Goal: Information Seeking & Learning: Learn about a topic

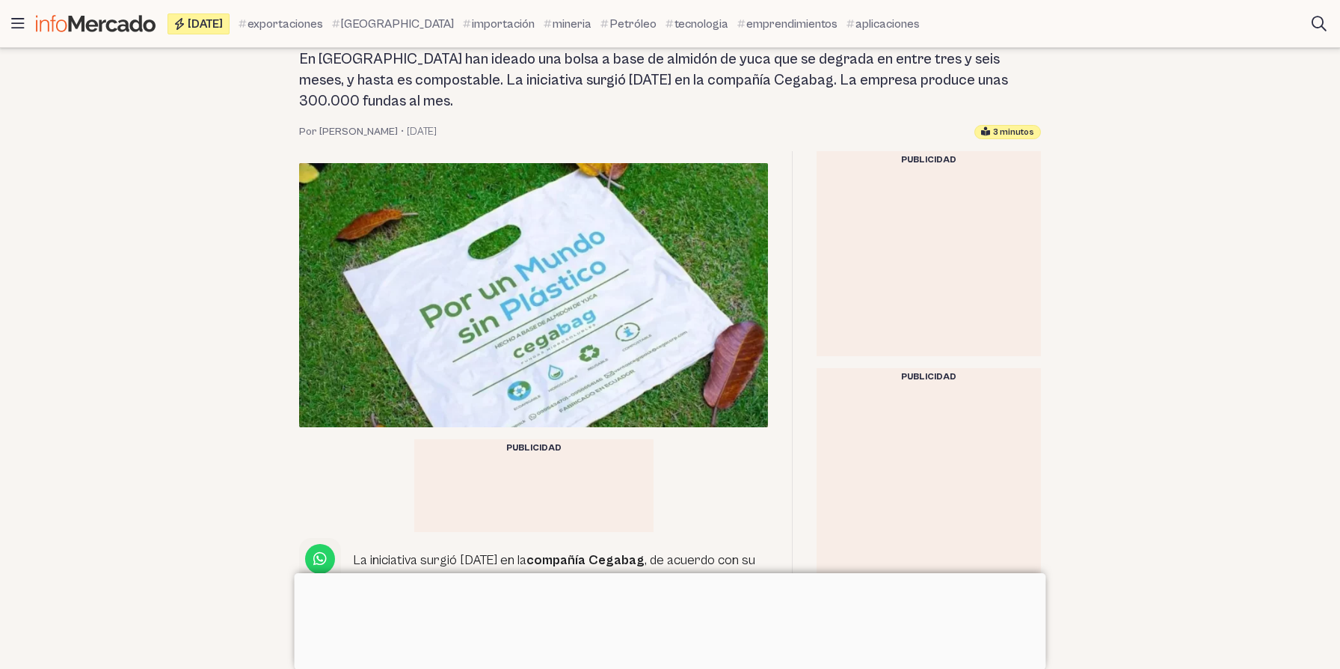
scroll to position [271, 0]
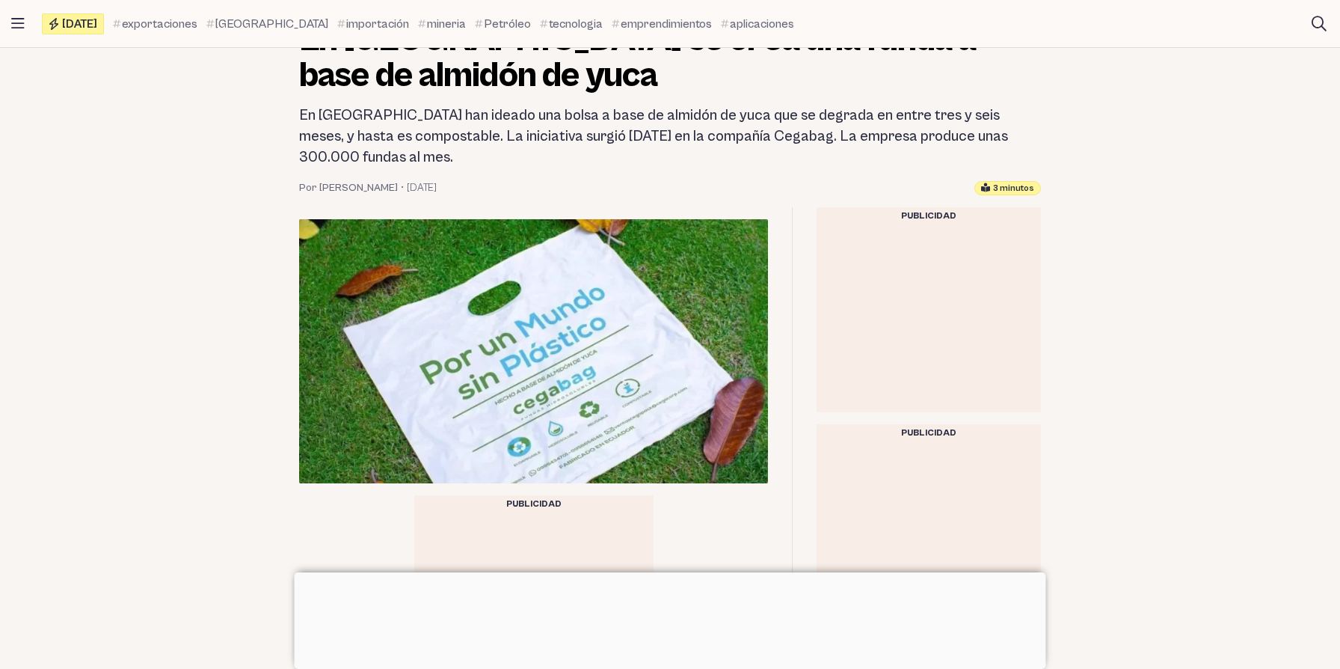
click at [579, 120] on h2 "En [GEOGRAPHIC_DATA] han ideado una bolsa a base de almidón de yuca que se degr…" at bounding box center [670, 136] width 742 height 63
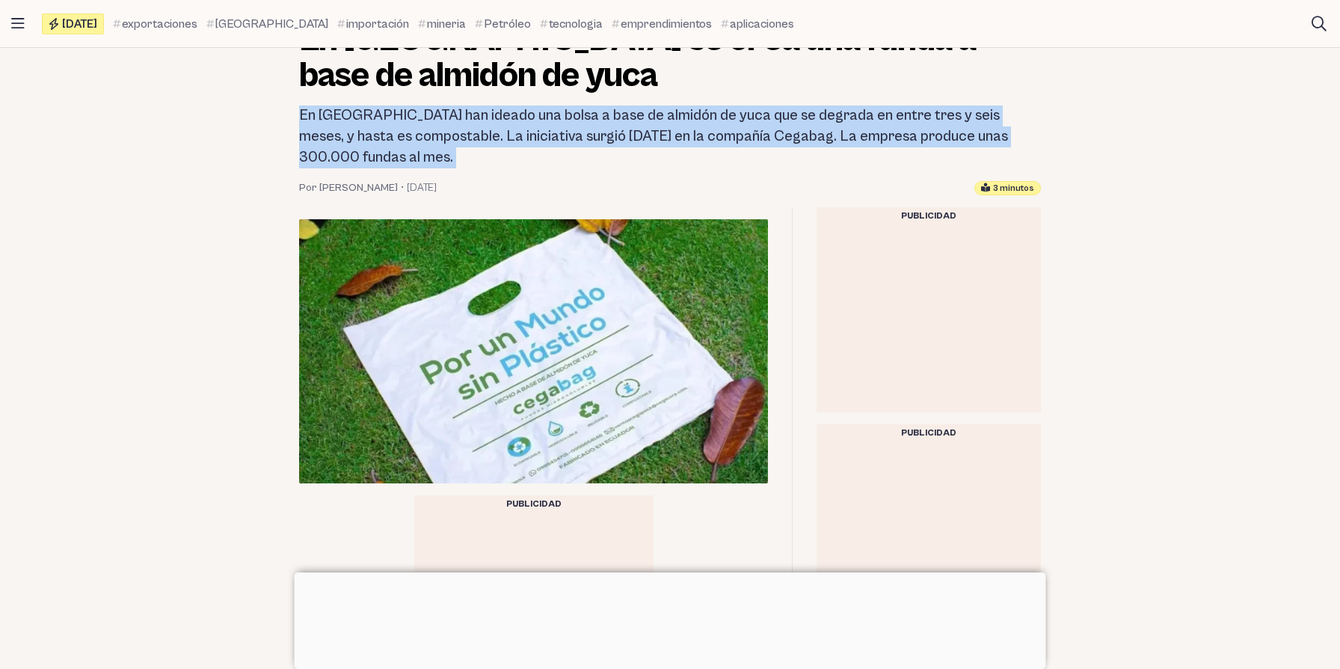
click at [452, 111] on h2 "En [GEOGRAPHIC_DATA] han ideado una bolsa a base de almidón de yuca que se degr…" at bounding box center [670, 136] width 742 height 63
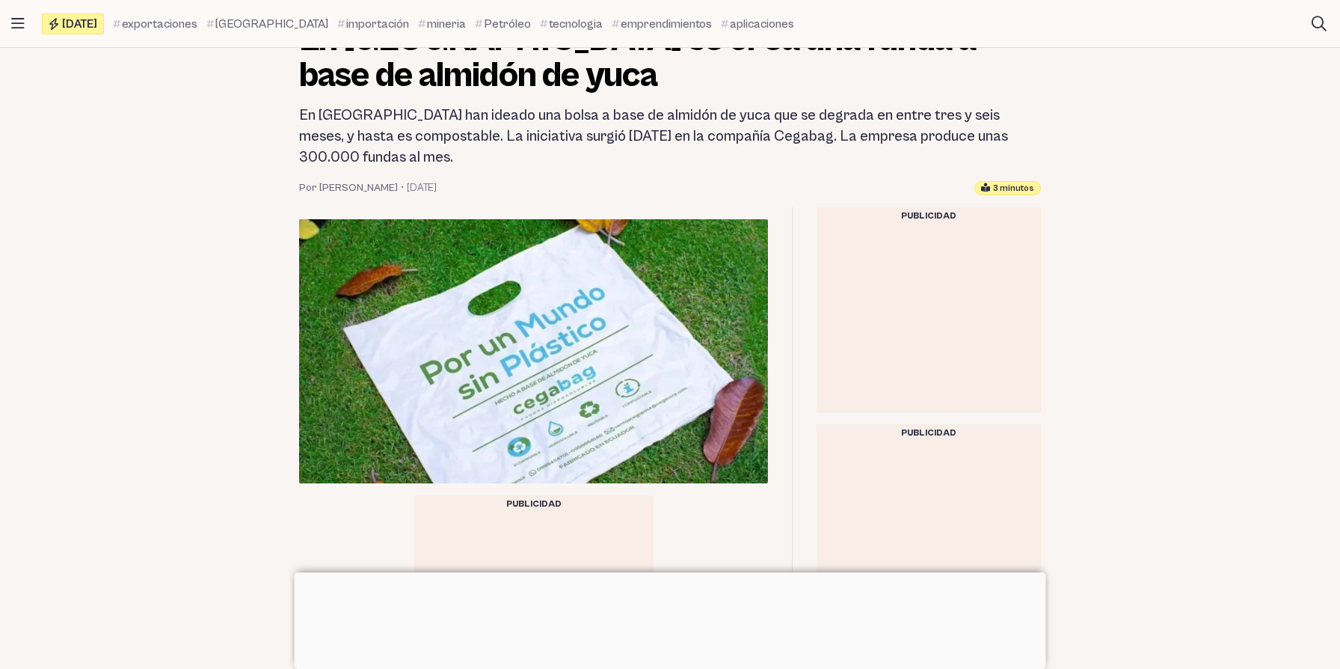
click at [452, 111] on h2 "En [GEOGRAPHIC_DATA] han ideado una bolsa a base de almidón de yuca que se degr…" at bounding box center [670, 136] width 742 height 63
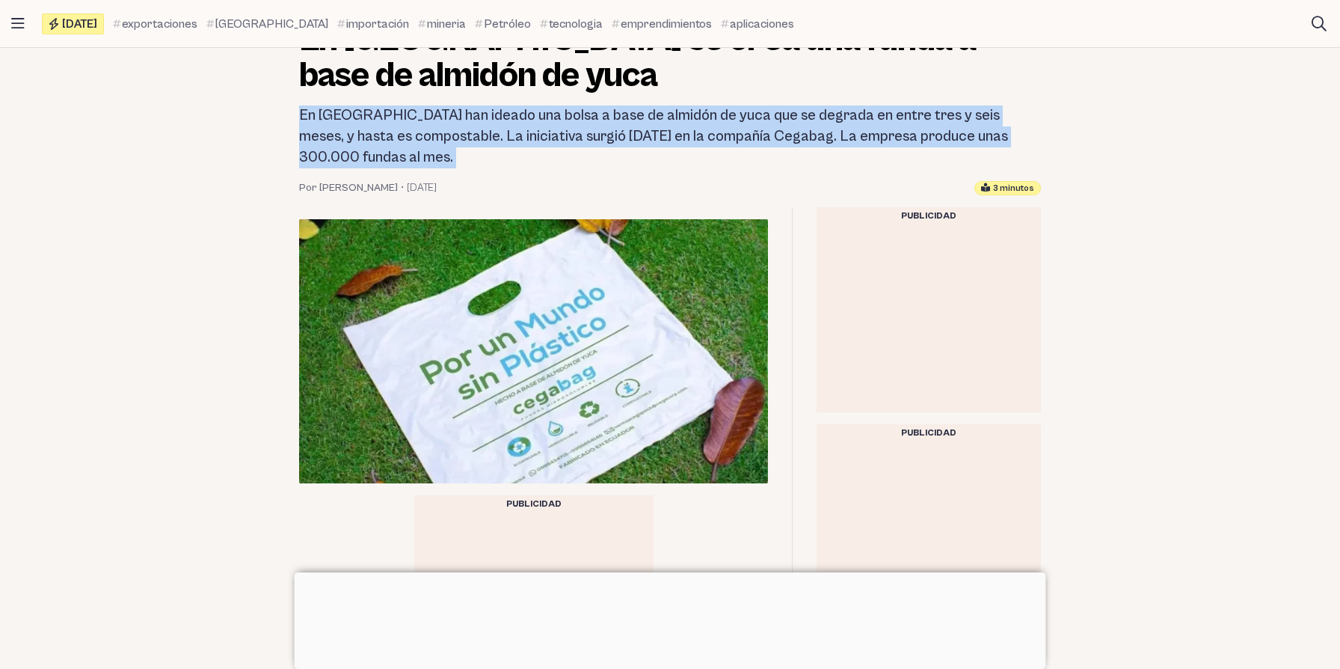
click at [337, 133] on h2 "En [GEOGRAPHIC_DATA] han ideado una bolsa a base de almidón de yuca que se degr…" at bounding box center [670, 136] width 742 height 63
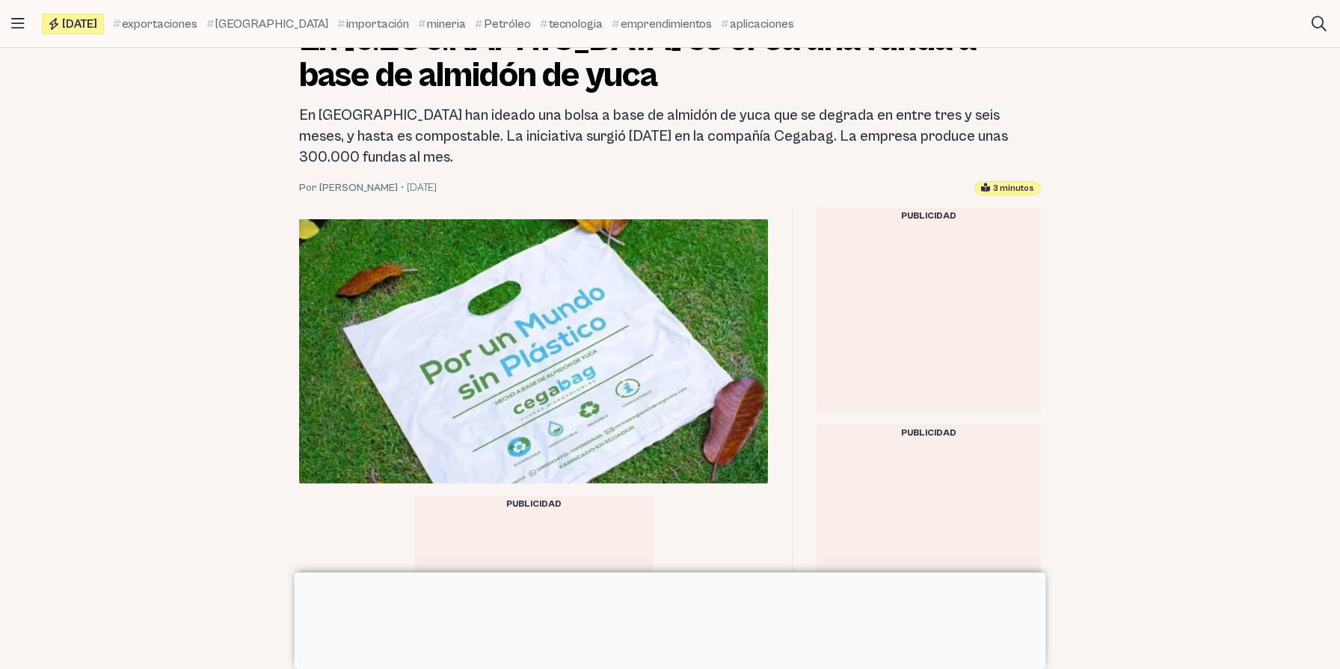
click at [337, 133] on h2 "En [GEOGRAPHIC_DATA] han ideado una bolsa a base de almidón de yuca que se degr…" at bounding box center [670, 136] width 742 height 63
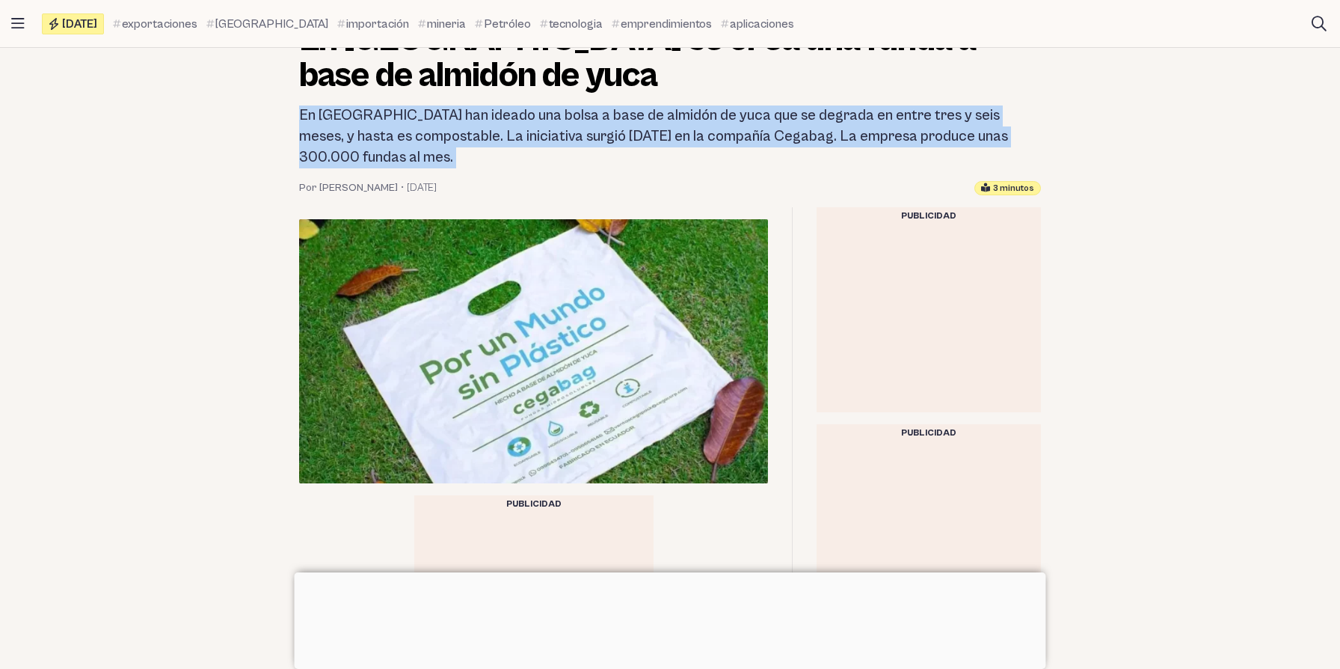
click at [364, 132] on h2 "En [GEOGRAPHIC_DATA] han ideado una bolsa a base de almidón de yuca que se degr…" at bounding box center [670, 136] width 742 height 63
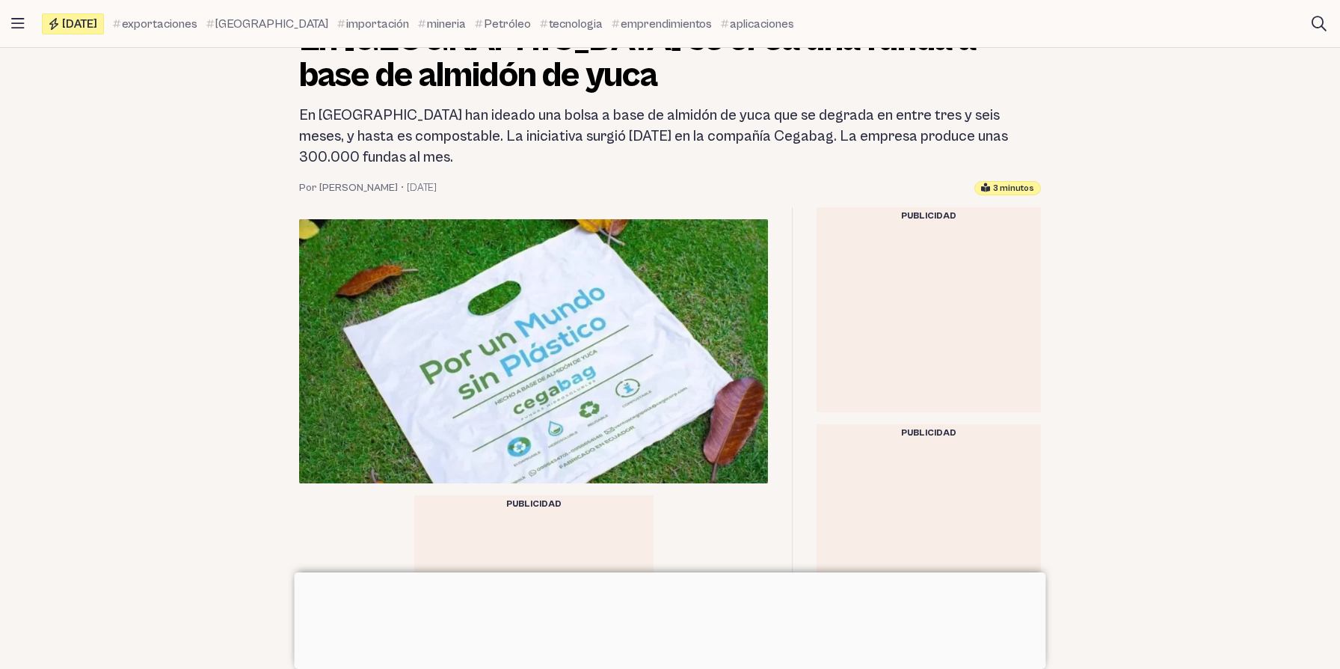
click at [364, 132] on h2 "En [GEOGRAPHIC_DATA] han ideado una bolsa a base de almidón de yuca que se degr…" at bounding box center [670, 136] width 742 height 63
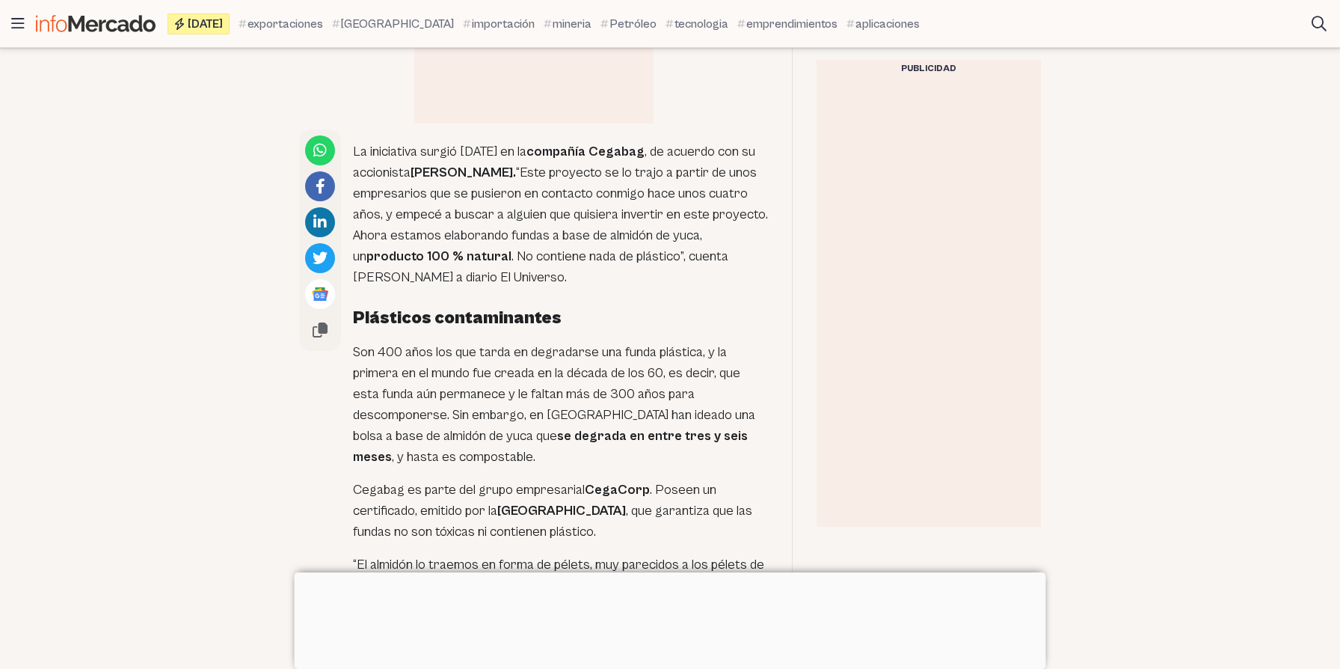
scroll to position [738, 0]
click at [471, 188] on p "La iniciativa surgió [DATE] en la compañía Cegabag , de acuerdo con su accionis…" at bounding box center [560, 212] width 415 height 147
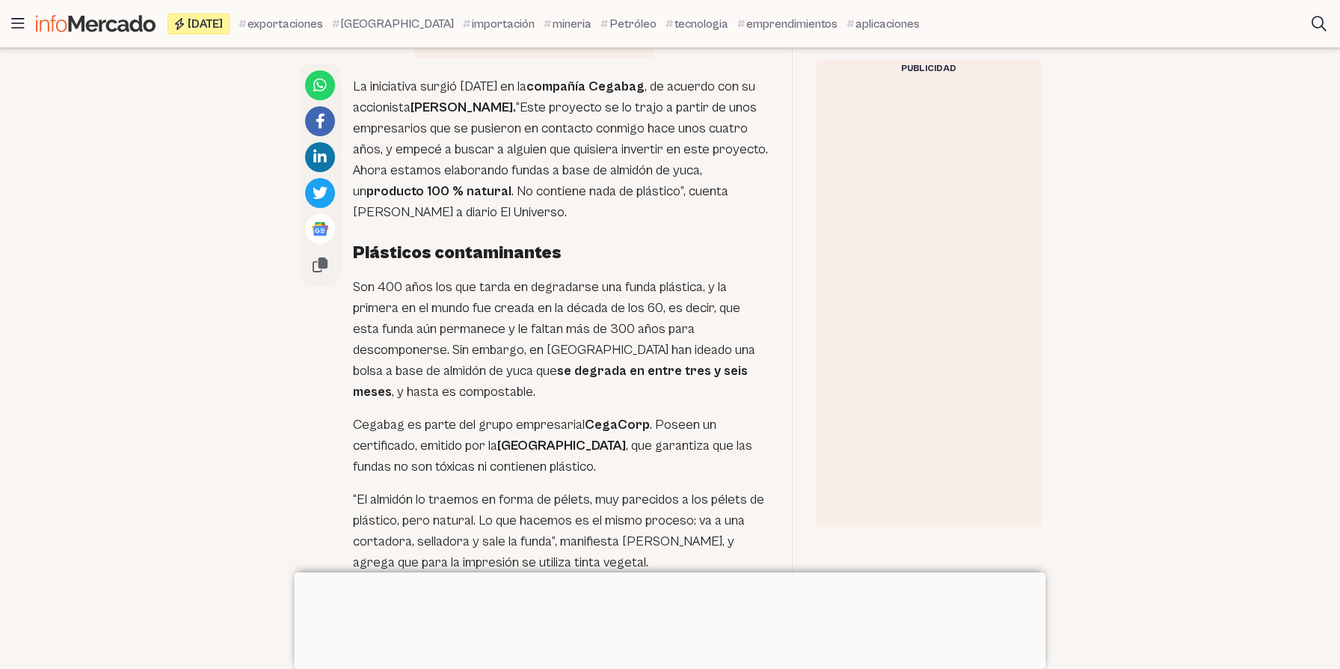
scroll to position [866, 0]
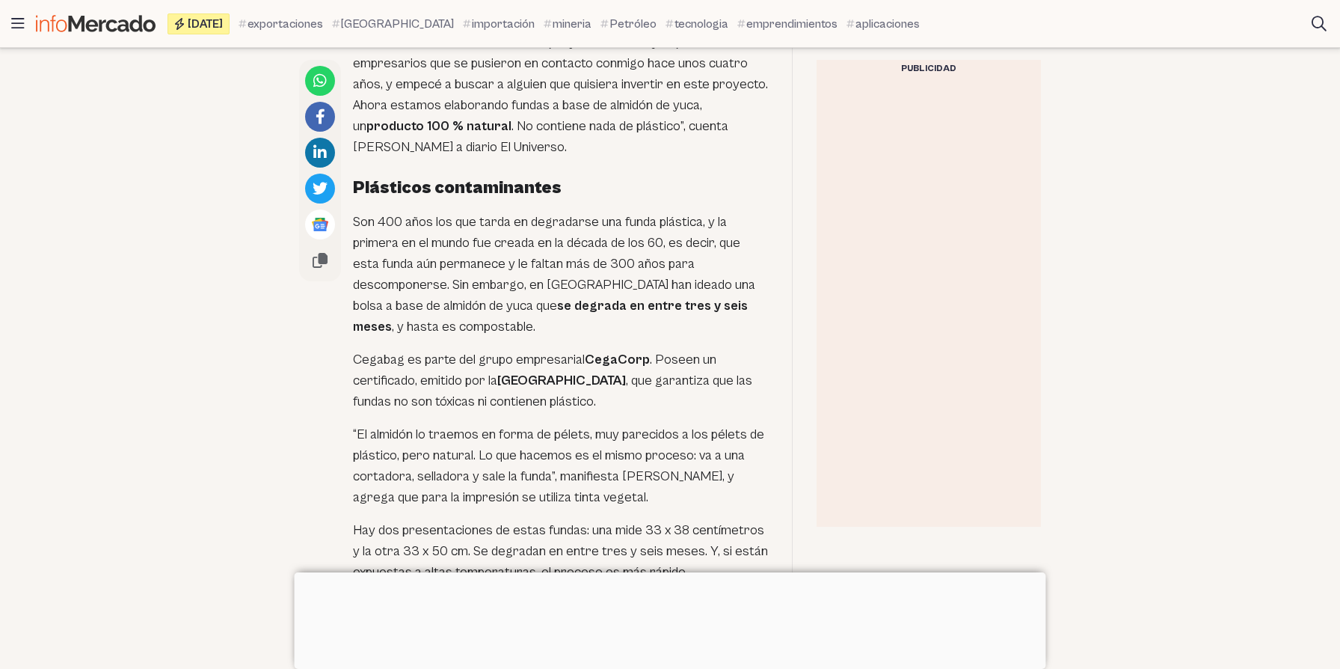
click at [520, 236] on p "Son 400 años los que tarda en degradarse una funda plástica, y la primera en el…" at bounding box center [560, 275] width 415 height 126
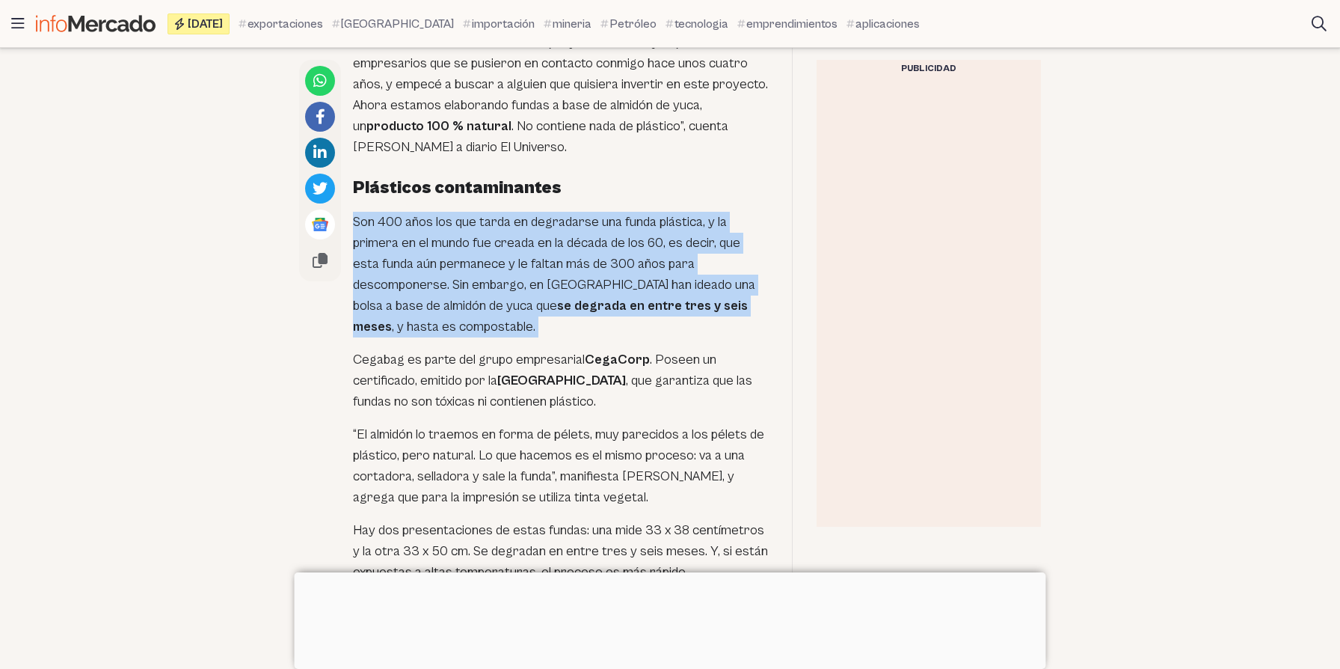
click at [476, 214] on p "Son 400 años los que tarda en degradarse una funda plástica, y la primera en el…" at bounding box center [560, 275] width 415 height 126
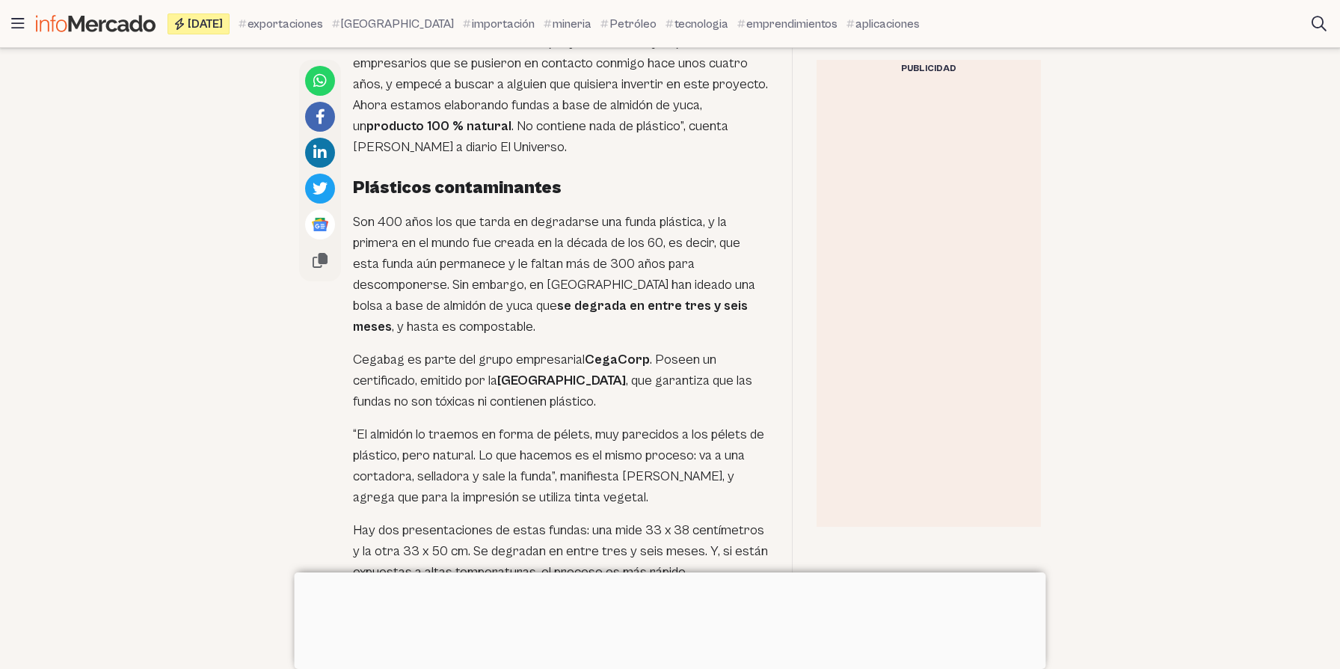
click at [476, 214] on p "Son 400 años los que tarda en degradarse una funda plástica, y la primera en el…" at bounding box center [560, 275] width 415 height 126
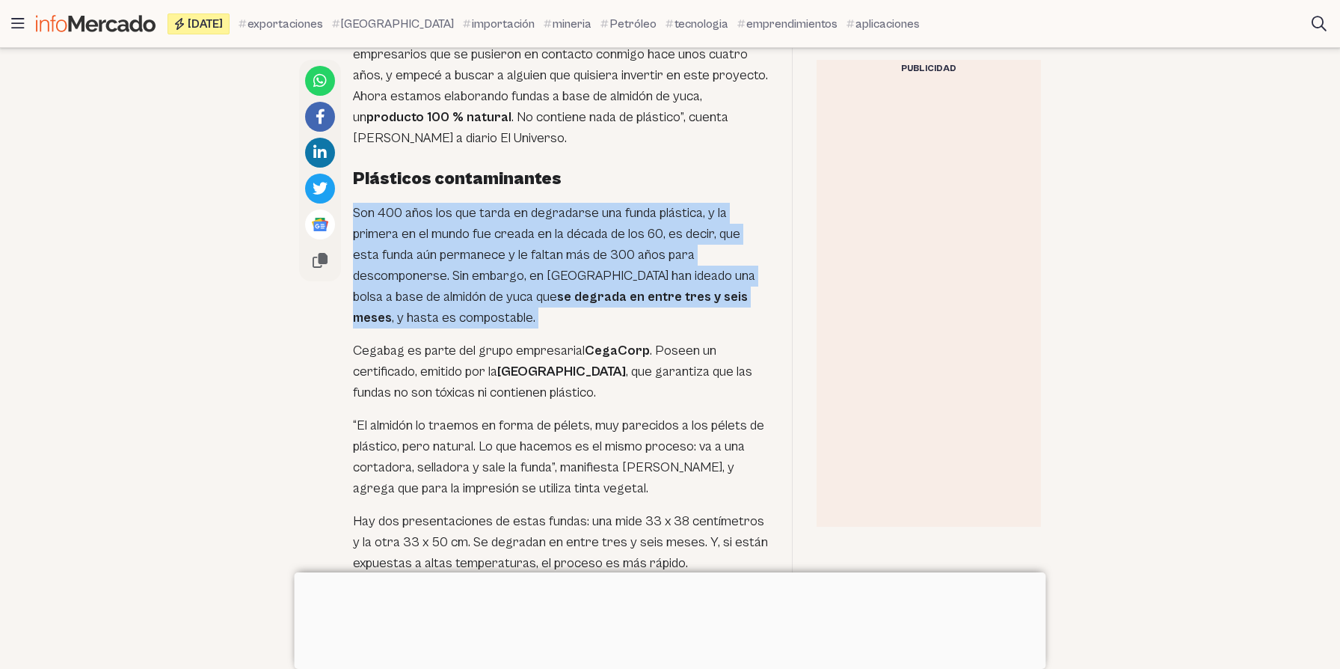
scroll to position [876, 0]
click at [452, 219] on p "Son 400 años los que tarda en degradarse una funda plástica, y la primera en el…" at bounding box center [560, 265] width 415 height 126
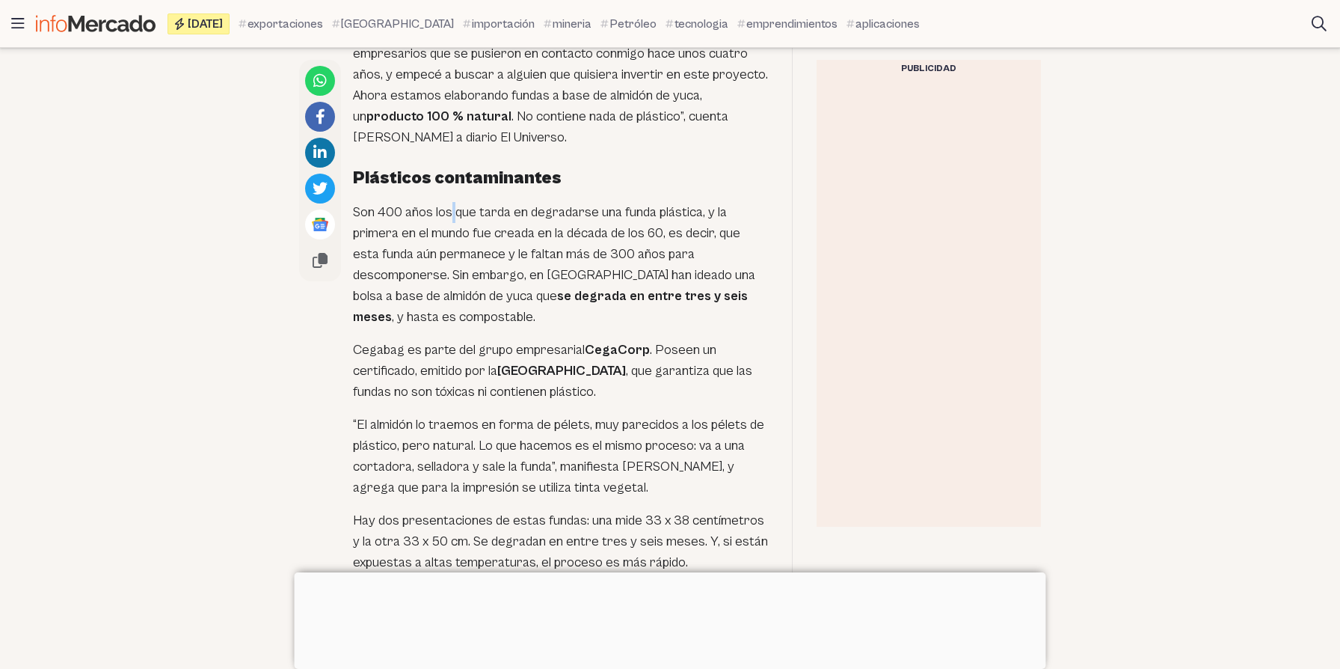
click at [452, 219] on p "Son 400 años los que tarda en degradarse una funda plástica, y la primera en el…" at bounding box center [560, 265] width 415 height 126
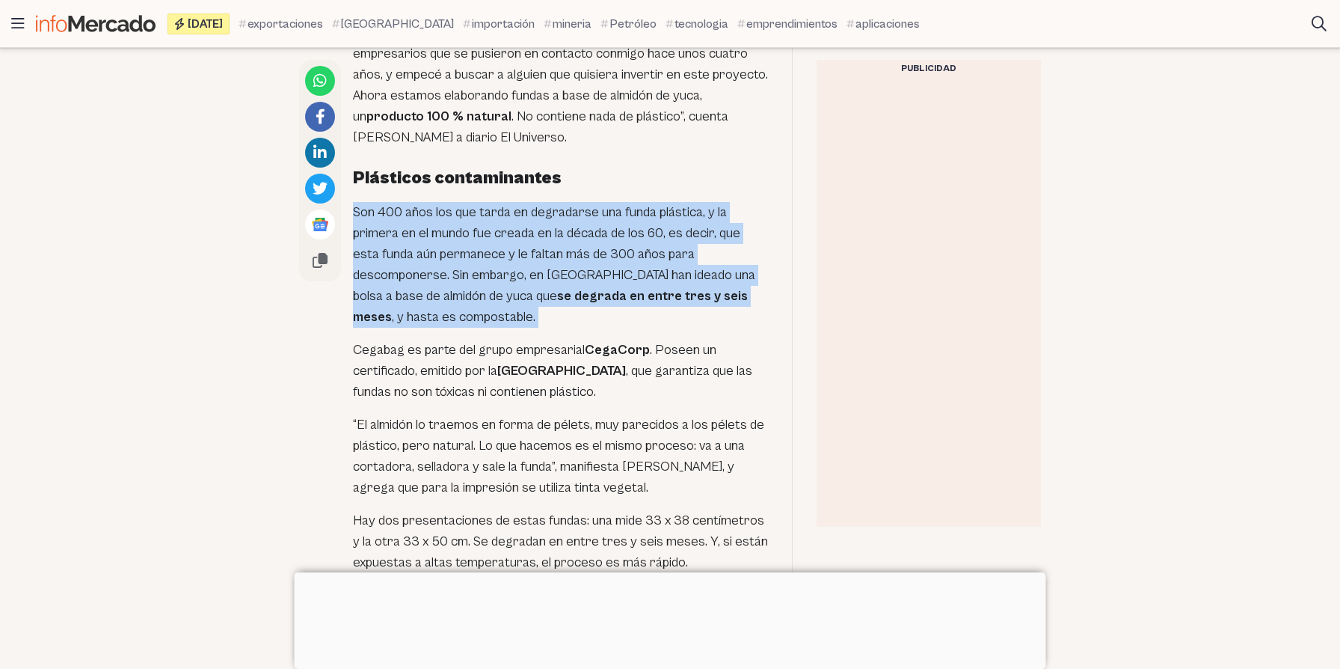
click at [417, 206] on p "Son 400 años los que tarda en degradarse una funda plástica, y la primera en el…" at bounding box center [560, 265] width 415 height 126
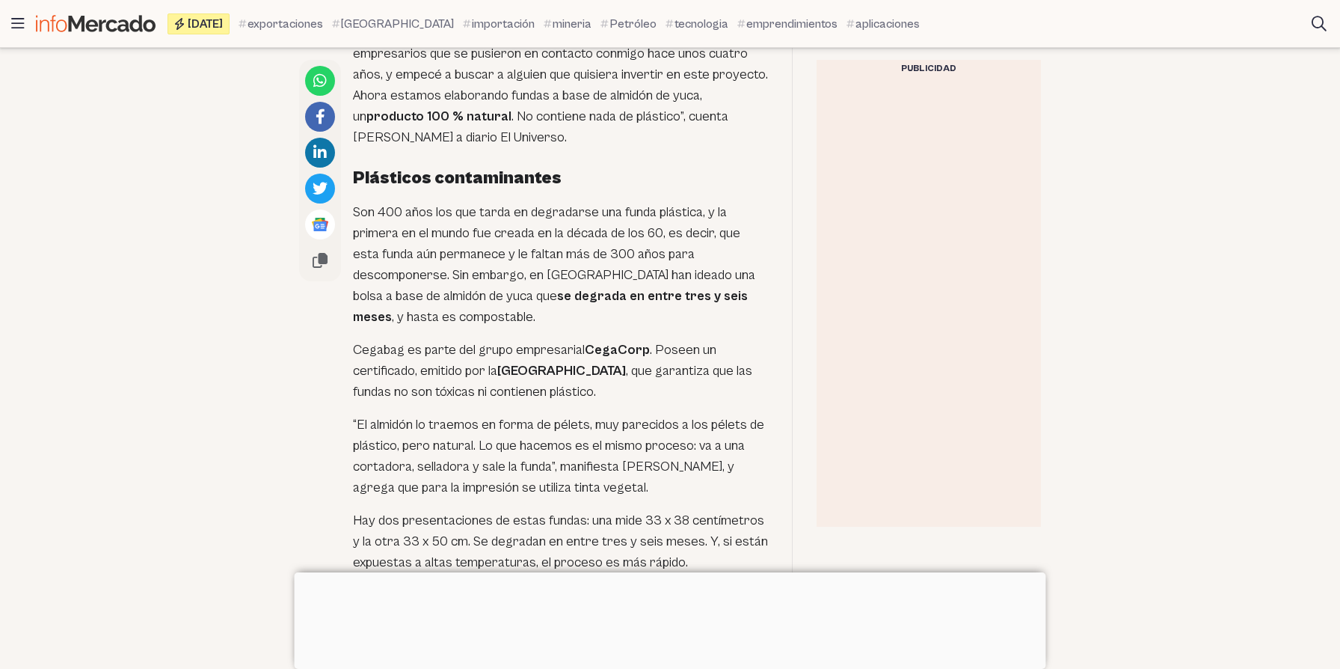
click at [417, 206] on p "Son 400 años los que tarda en degradarse una funda plástica, y la primera en el…" at bounding box center [560, 265] width 415 height 126
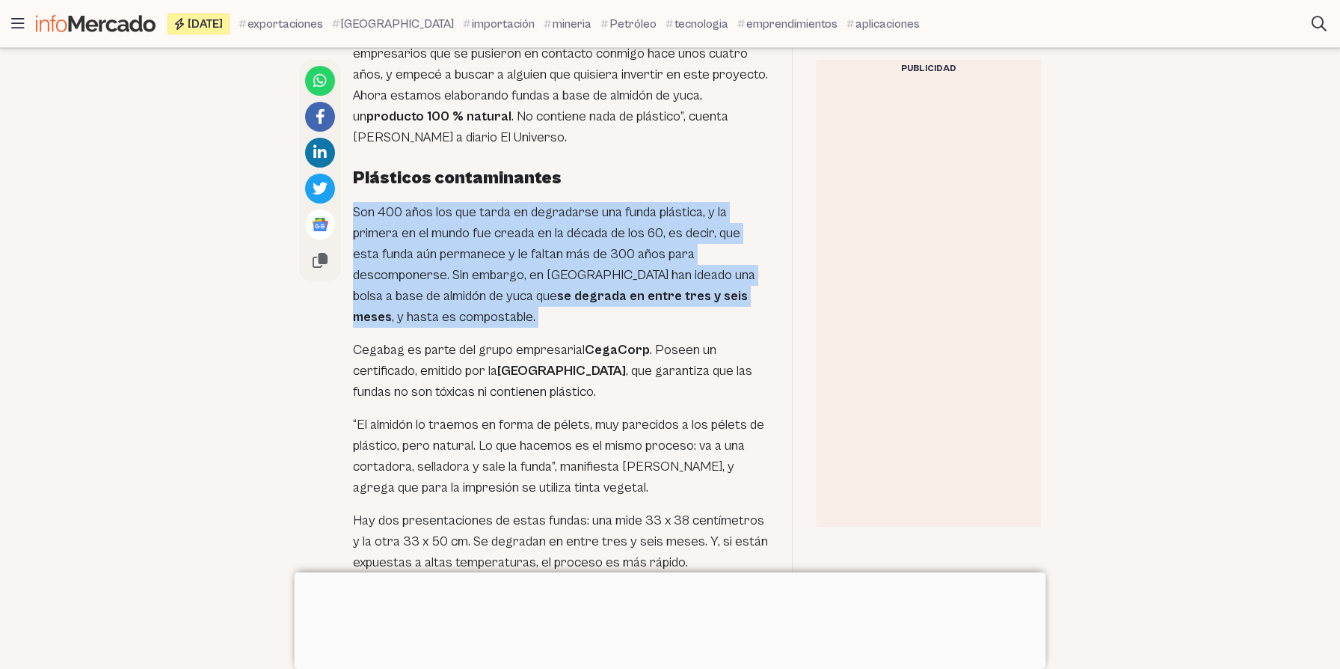
click at [417, 206] on p "Son 400 años los que tarda en degradarse una funda plástica, y la primera en el…" at bounding box center [560, 265] width 415 height 126
click at [454, 251] on p "Son 400 años los que tarda en degradarse una funda plástica, y la primera en el…" at bounding box center [560, 265] width 415 height 126
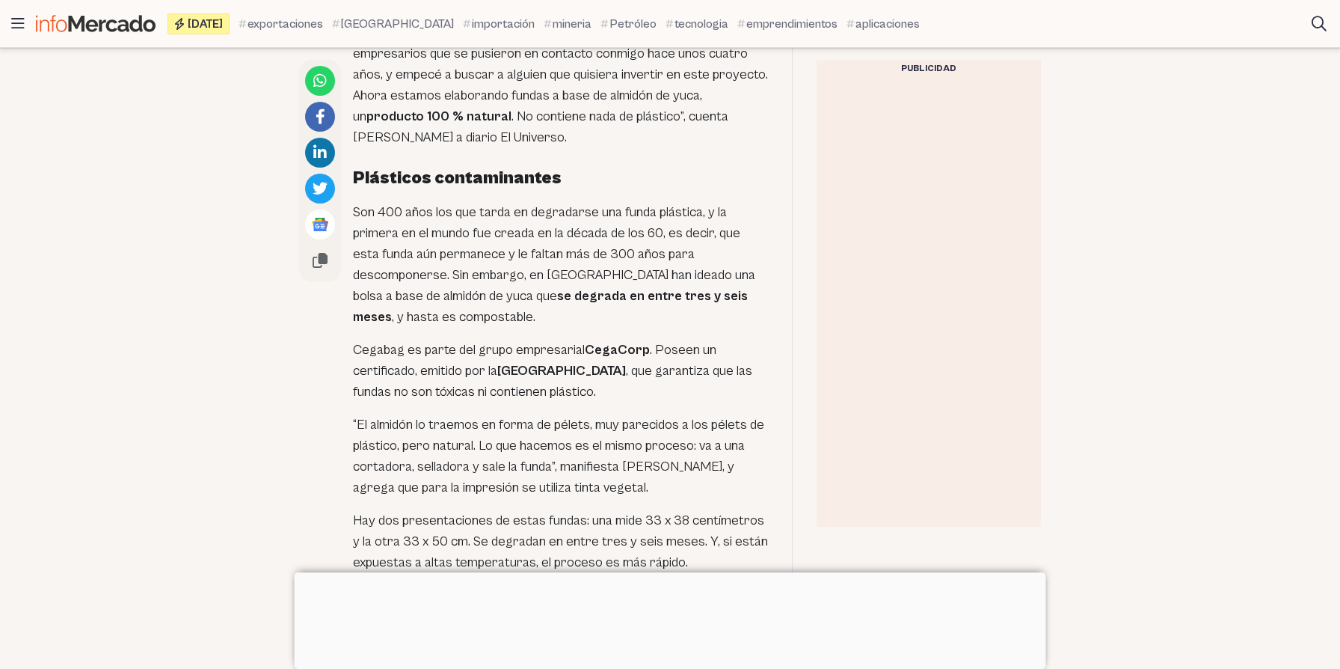
click at [454, 251] on p "Son 400 años los que tarda en degradarse una funda plástica, y la primera en el…" at bounding box center [560, 265] width 415 height 126
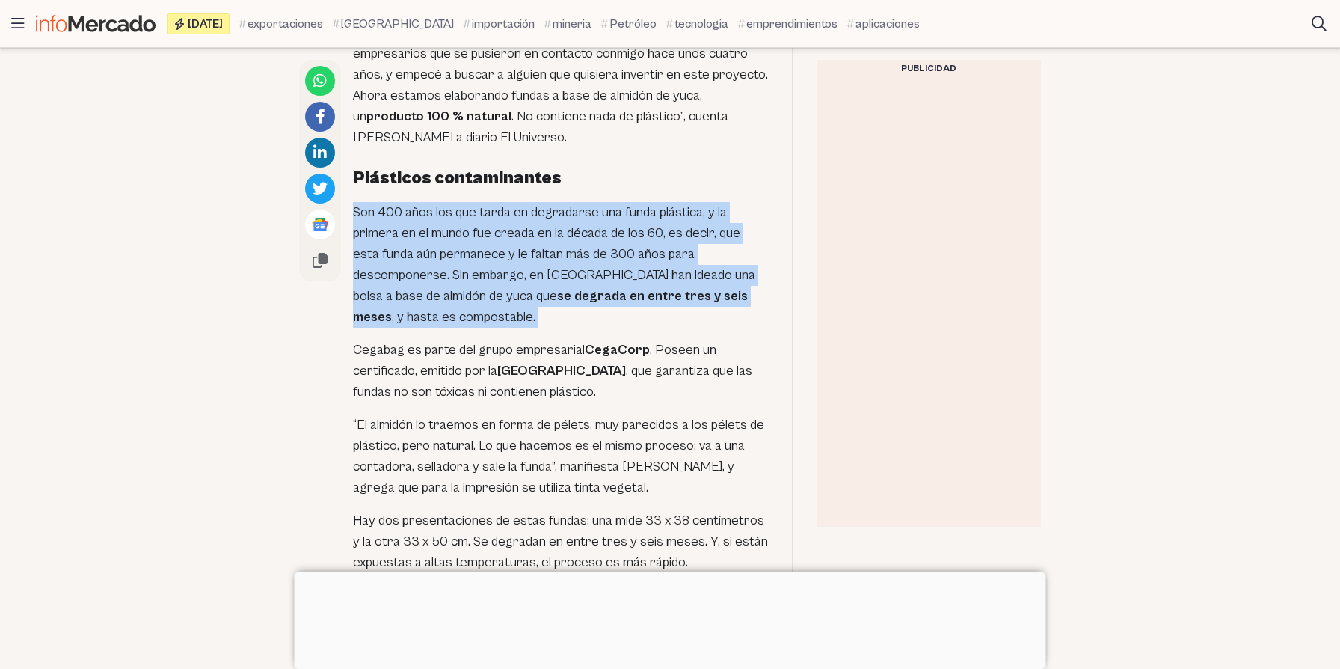
click at [512, 248] on p "Son 400 años los que tarda en degradarse una funda plástica, y la primera en el…" at bounding box center [560, 265] width 415 height 126
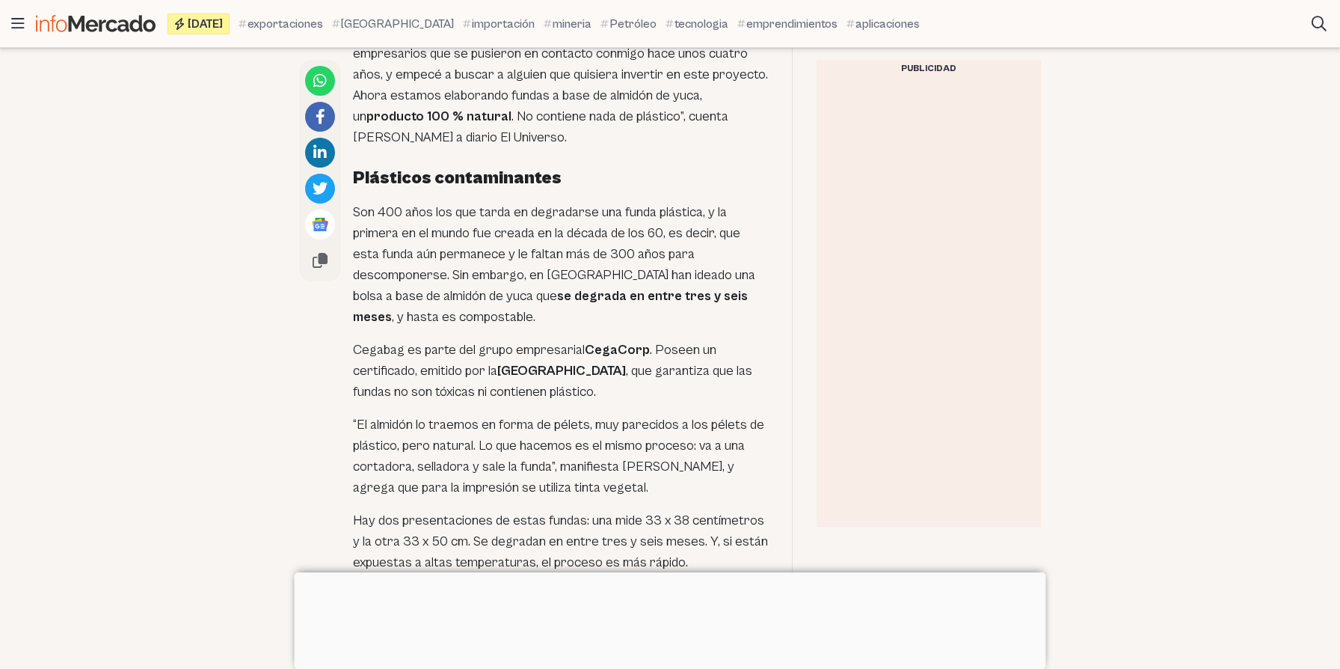
click at [464, 248] on p "Son 400 años los que tarda en degradarse una funda plástica, y la primera en el…" at bounding box center [560, 265] width 415 height 126
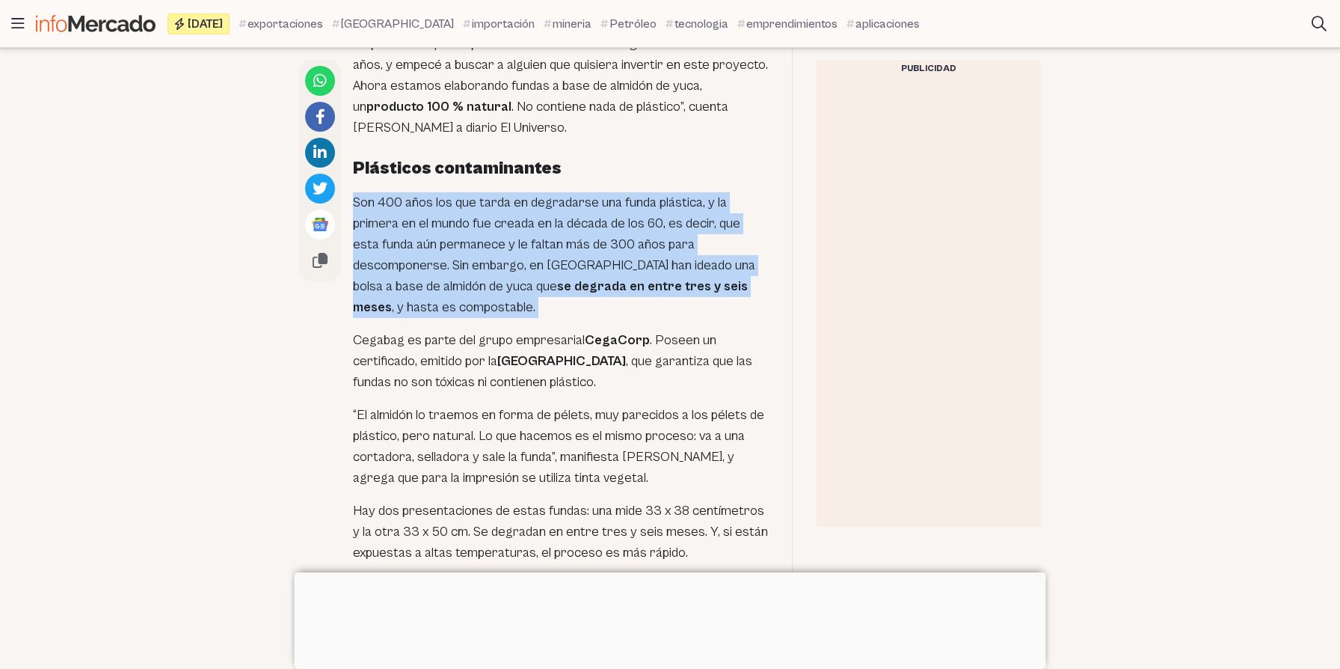
scroll to position [886, 0]
click at [433, 259] on p "Son 400 años los que tarda en degradarse una funda plástica, y la primera en el…" at bounding box center [560, 254] width 415 height 126
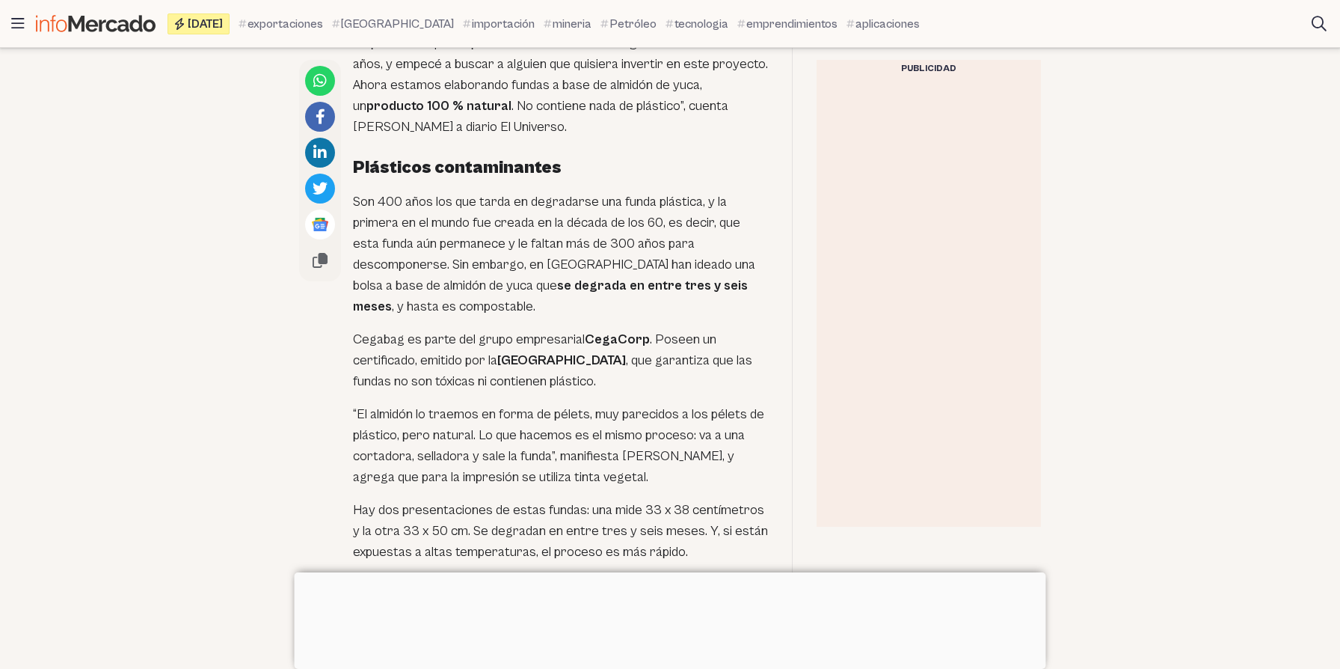
click at [433, 259] on p "Son 400 años los que tarda en degradarse una funda plástica, y la primera en el…" at bounding box center [560, 254] width 415 height 126
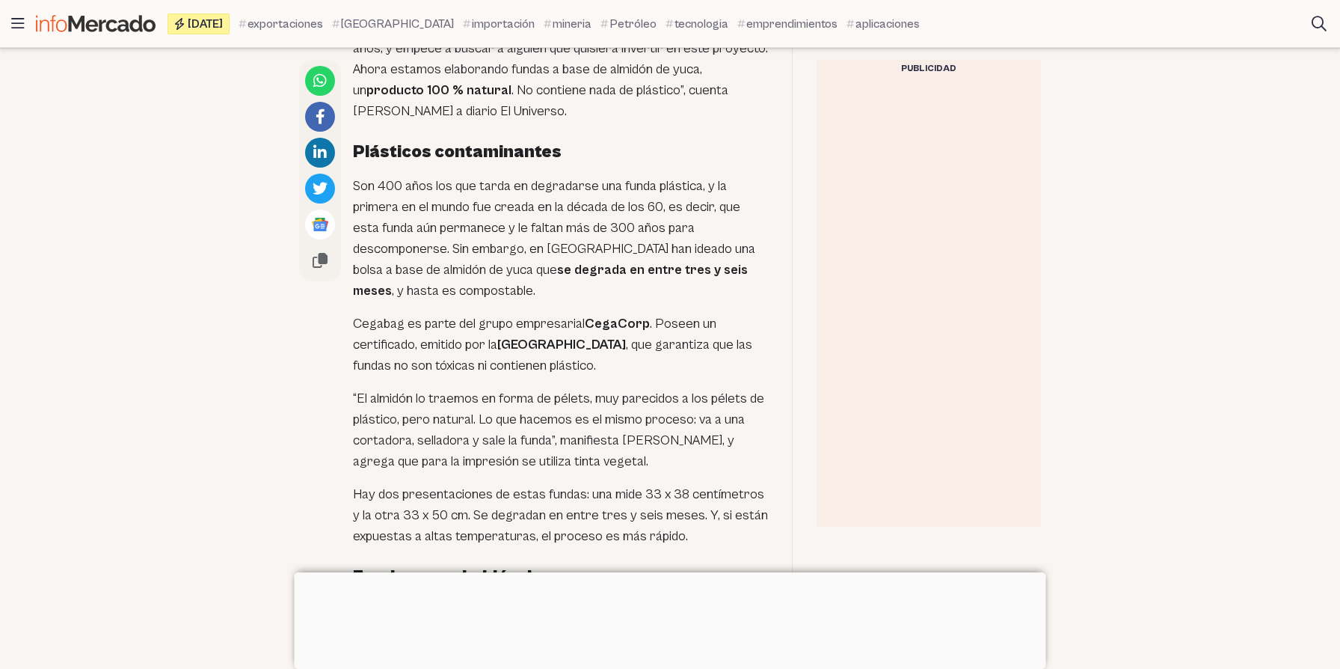
click at [432, 274] on p "Son 400 años los que tarda en degradarse una funda plástica, y la primera en el…" at bounding box center [560, 239] width 415 height 126
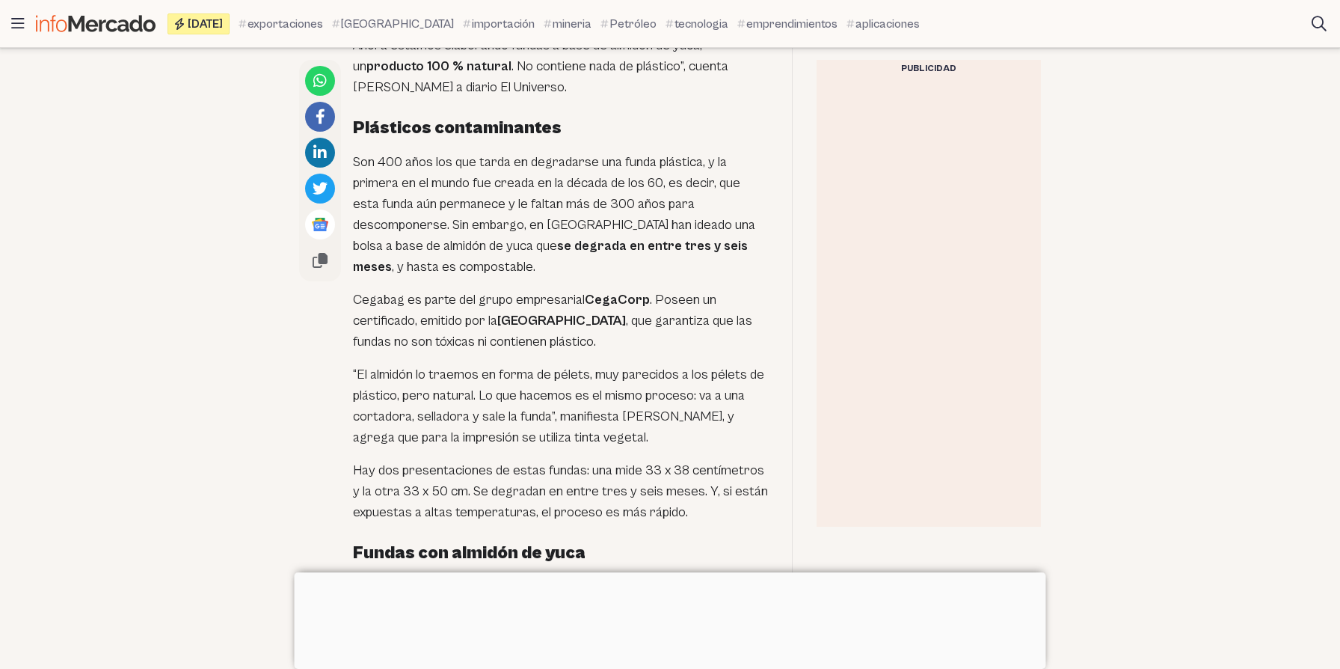
click at [497, 247] on strong "se degrada en entre tres y seis meses" at bounding box center [550, 256] width 395 height 37
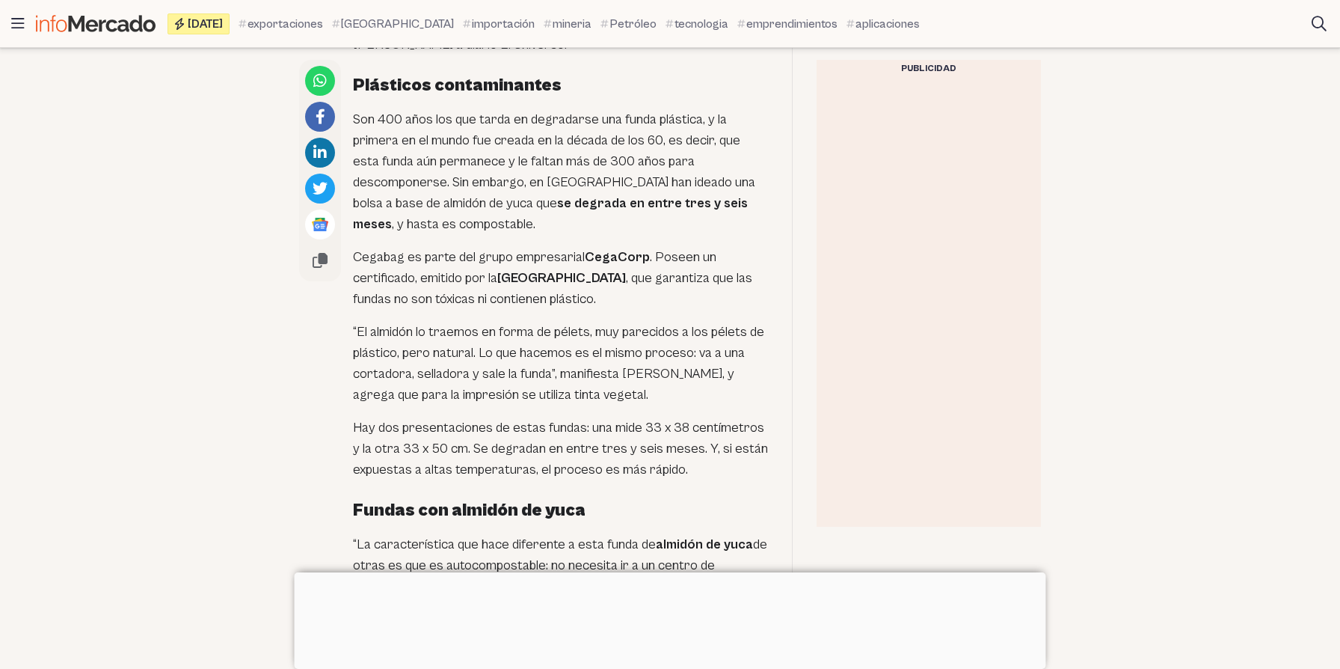
scroll to position [1002, 0]
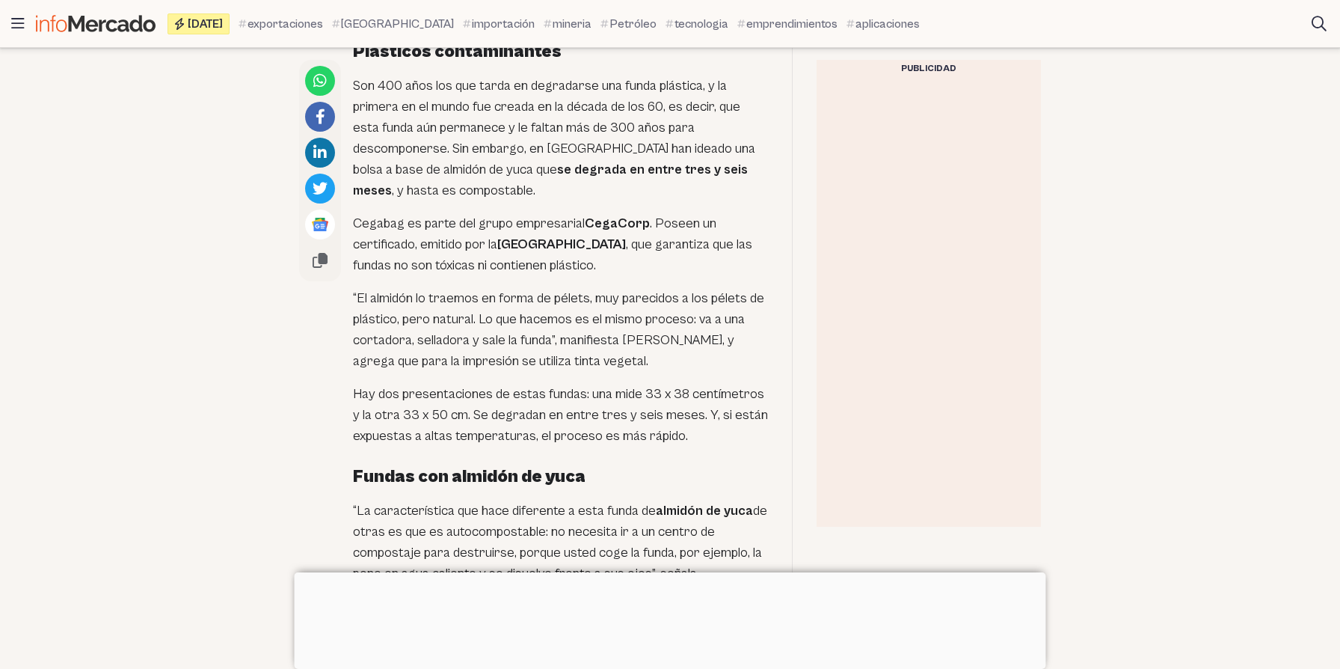
scroll to position [1014, 0]
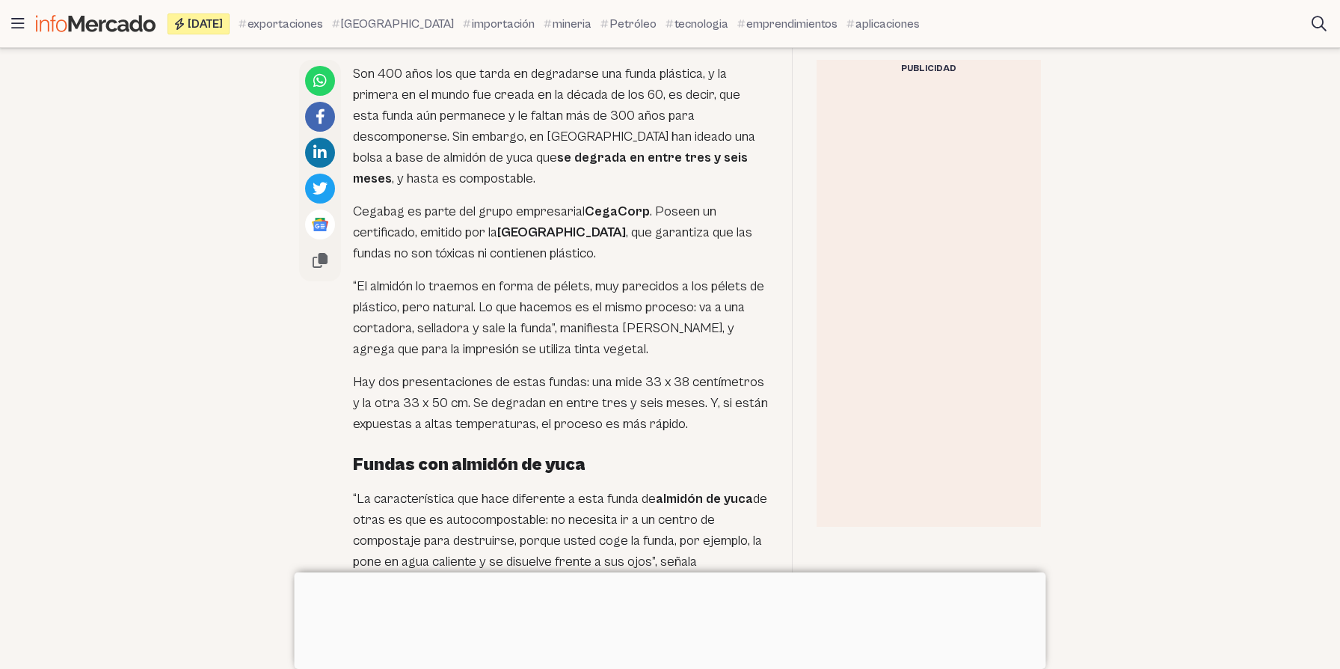
click at [513, 282] on p "“El almidón lo traemos en forma de pélets, muy parecidos a los pélets de plásti…" at bounding box center [560, 318] width 415 height 84
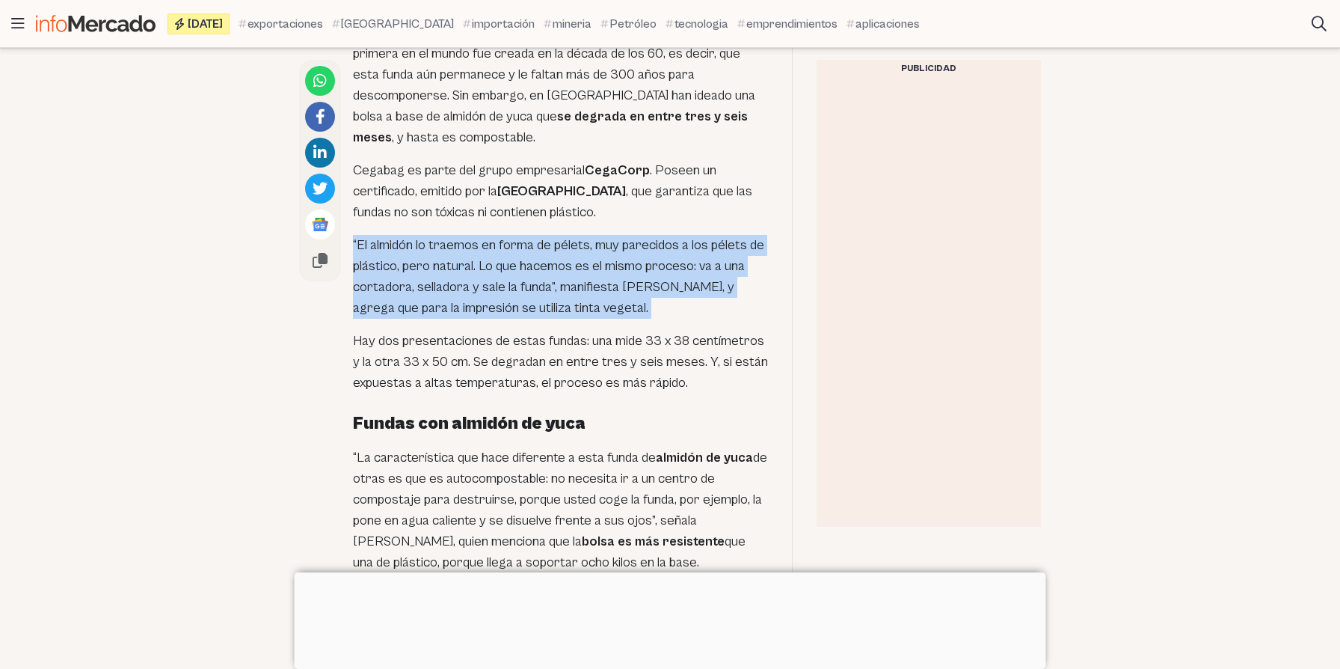
scroll to position [1139, 0]
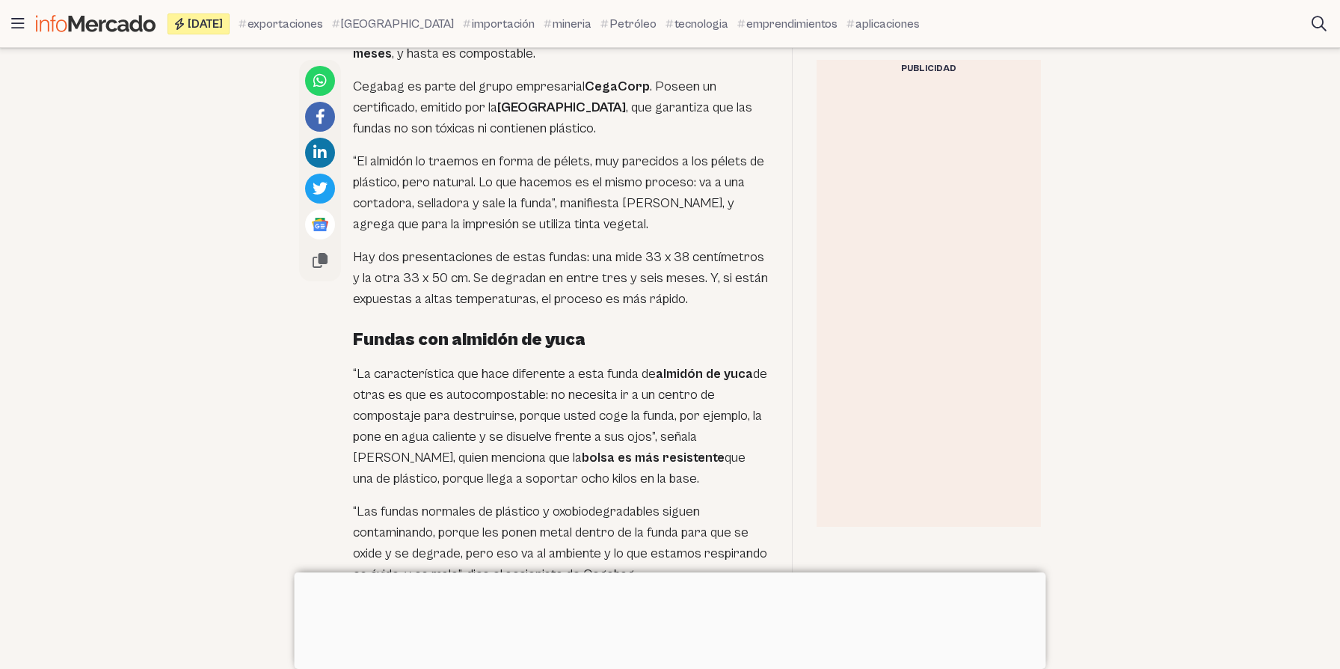
click at [510, 378] on p "“La característica que hace diferente a esta funda de almidón de yuca de otras …" at bounding box center [560, 426] width 415 height 126
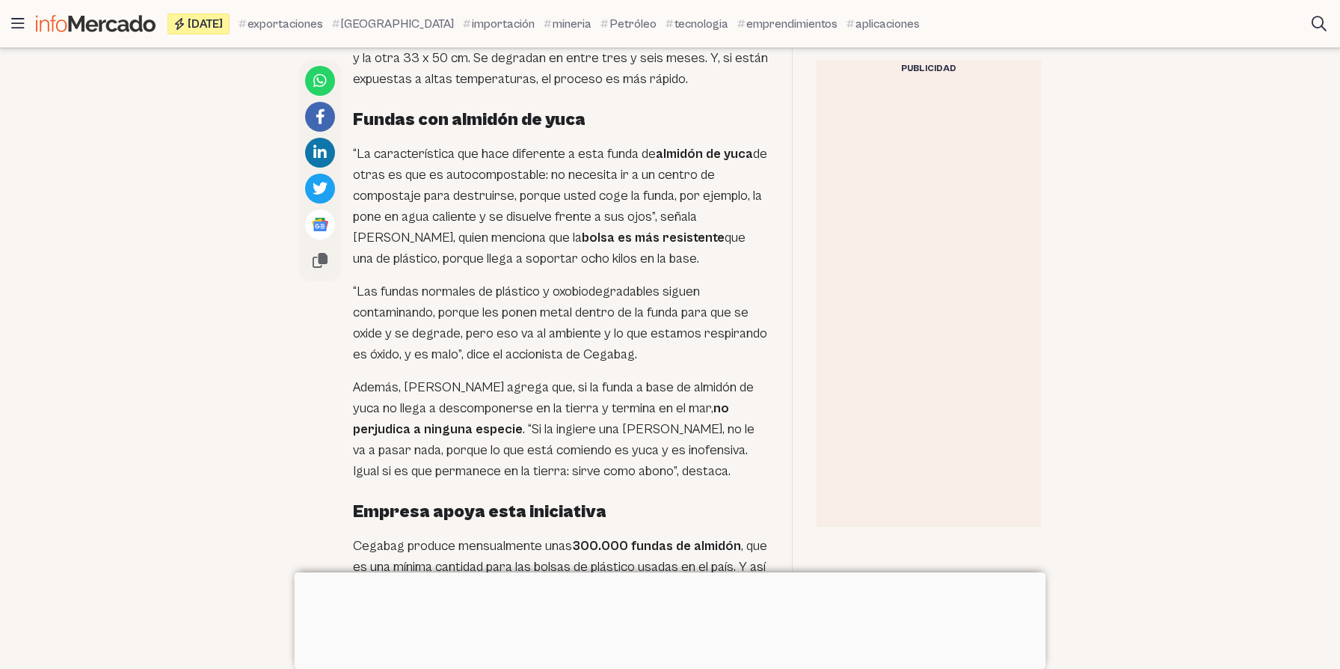
scroll to position [1578, 0]
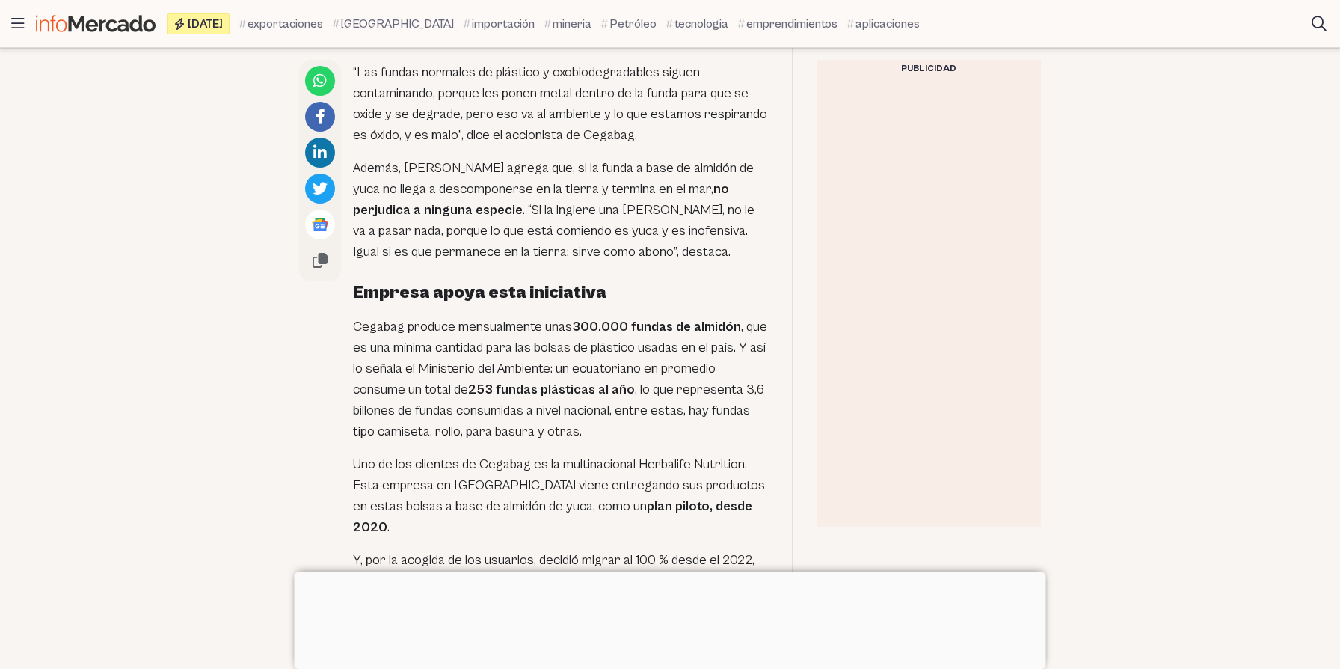
click at [459, 304] on div "La iniciativa surgió [DATE] en la compañía Cegabag , de acuerdo con su accionis…" at bounding box center [560, 3] width 415 height 1433
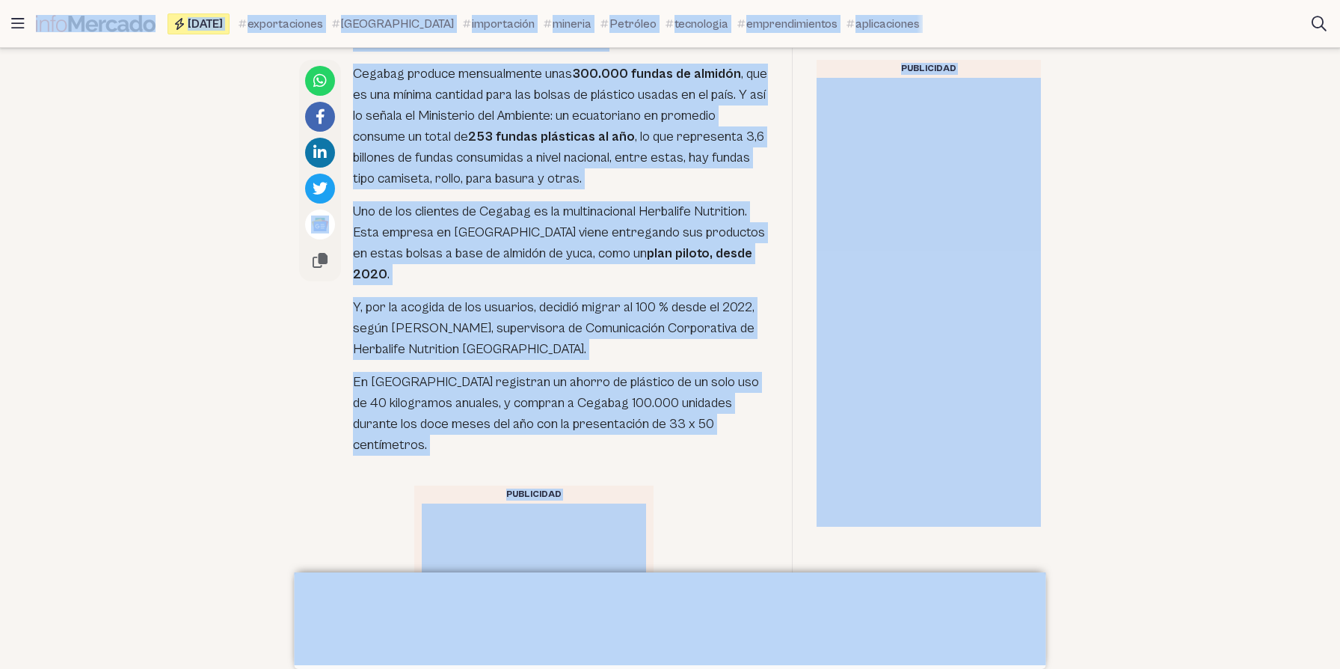
scroll to position [1959, 0]
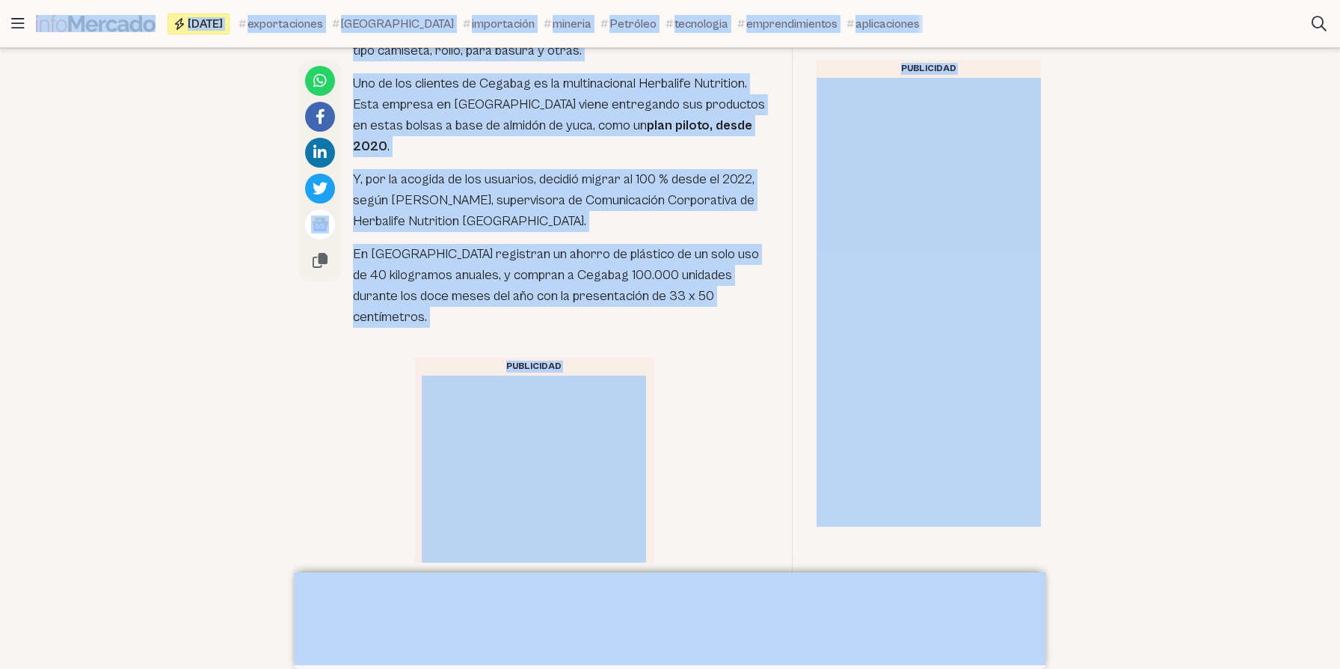
click at [603, 244] on p "En [GEOGRAPHIC_DATA] registran un ahorro de plástico de un solo uso de 40 kilog…" at bounding box center [560, 286] width 415 height 84
